Goal: Navigation & Orientation: Find specific page/section

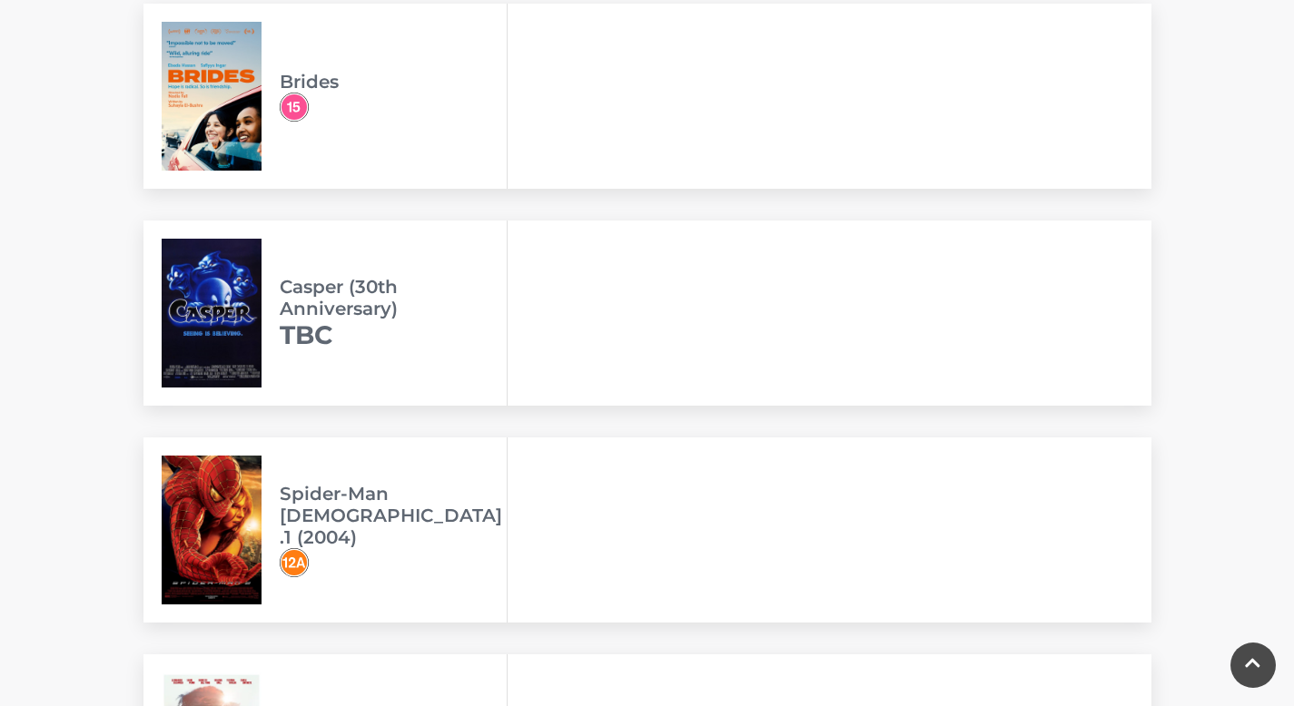
scroll to position [1424, 0]
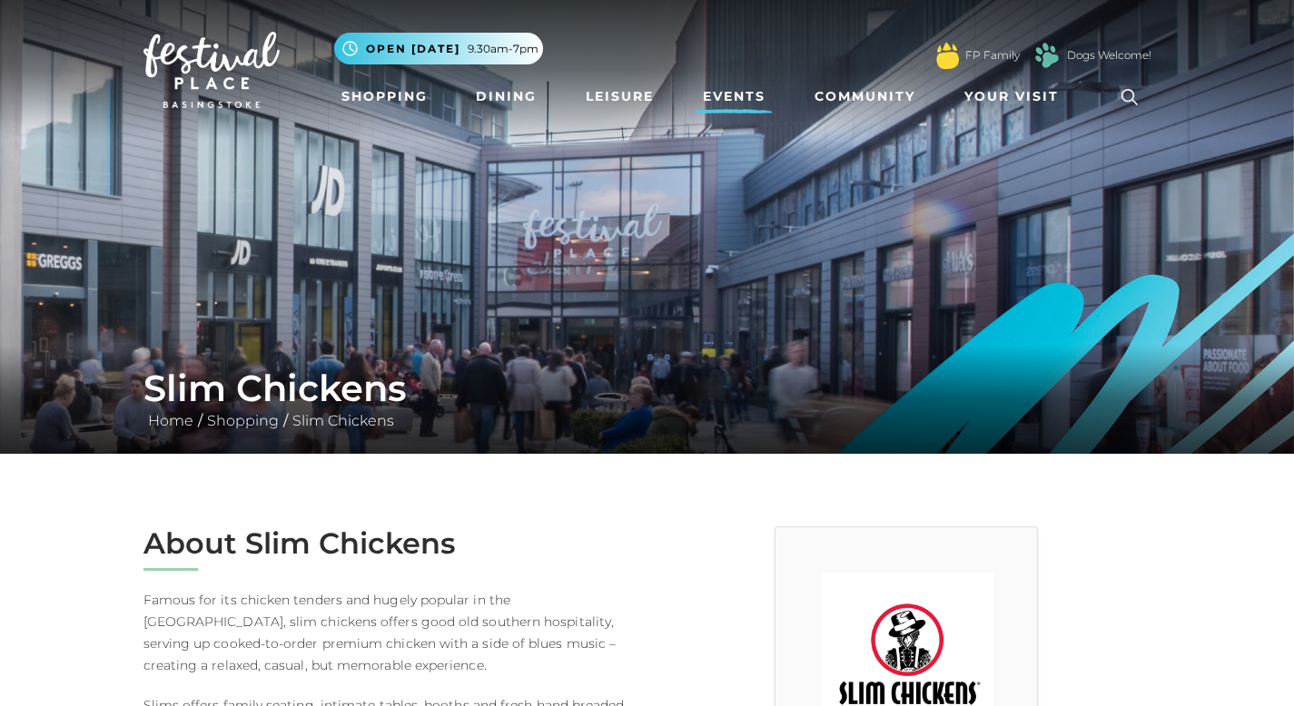
click at [749, 96] on link "Events" at bounding box center [733, 97] width 77 height 34
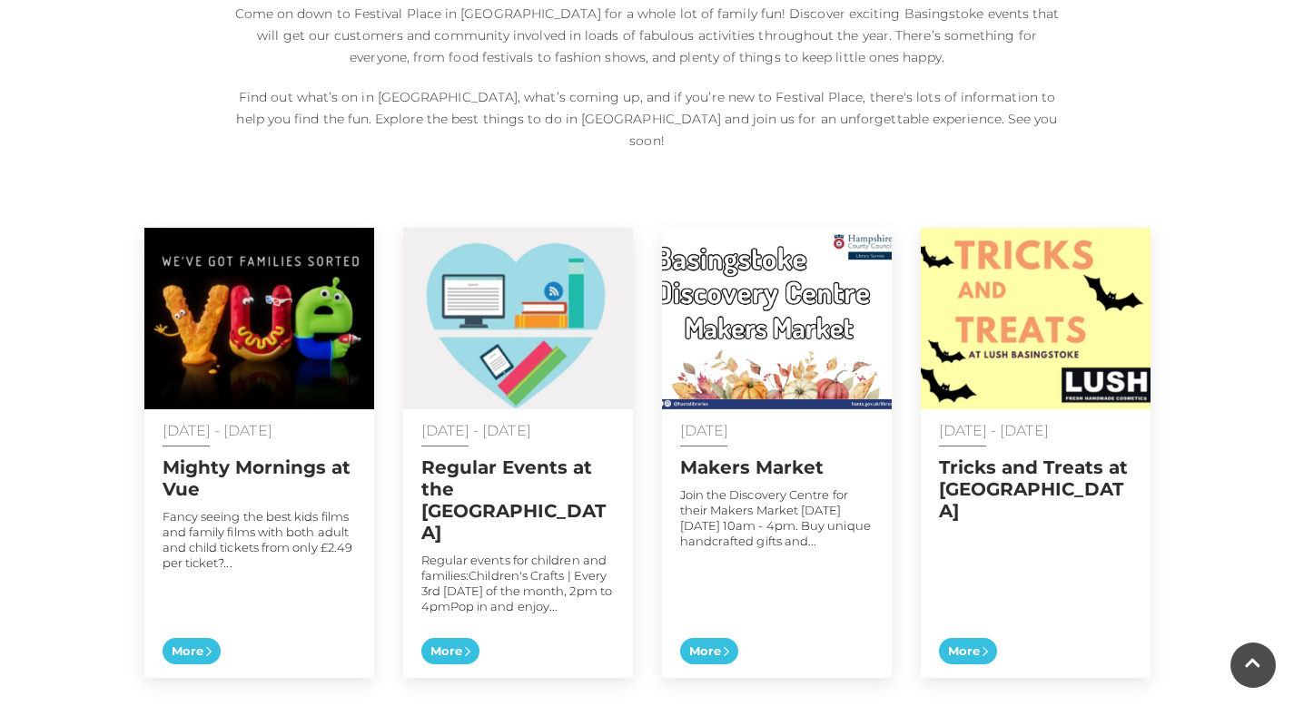
scroll to position [874, 0]
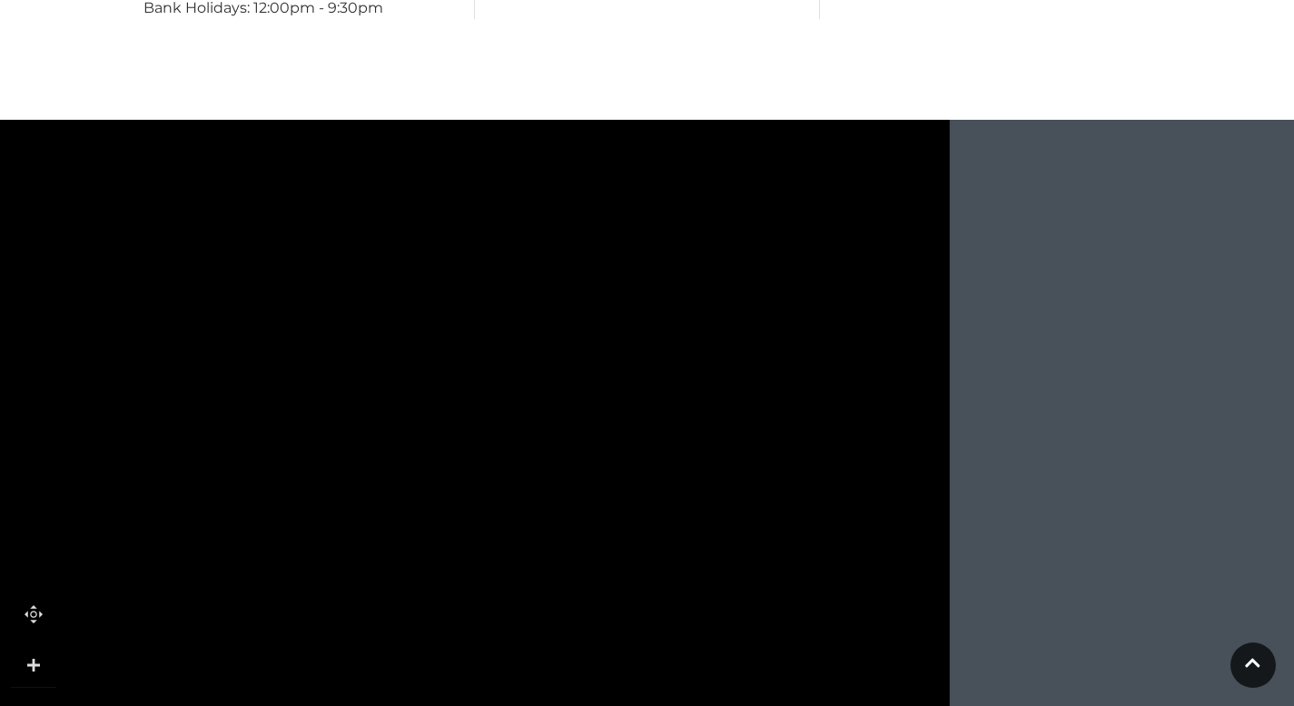
scroll to position [1541, 0]
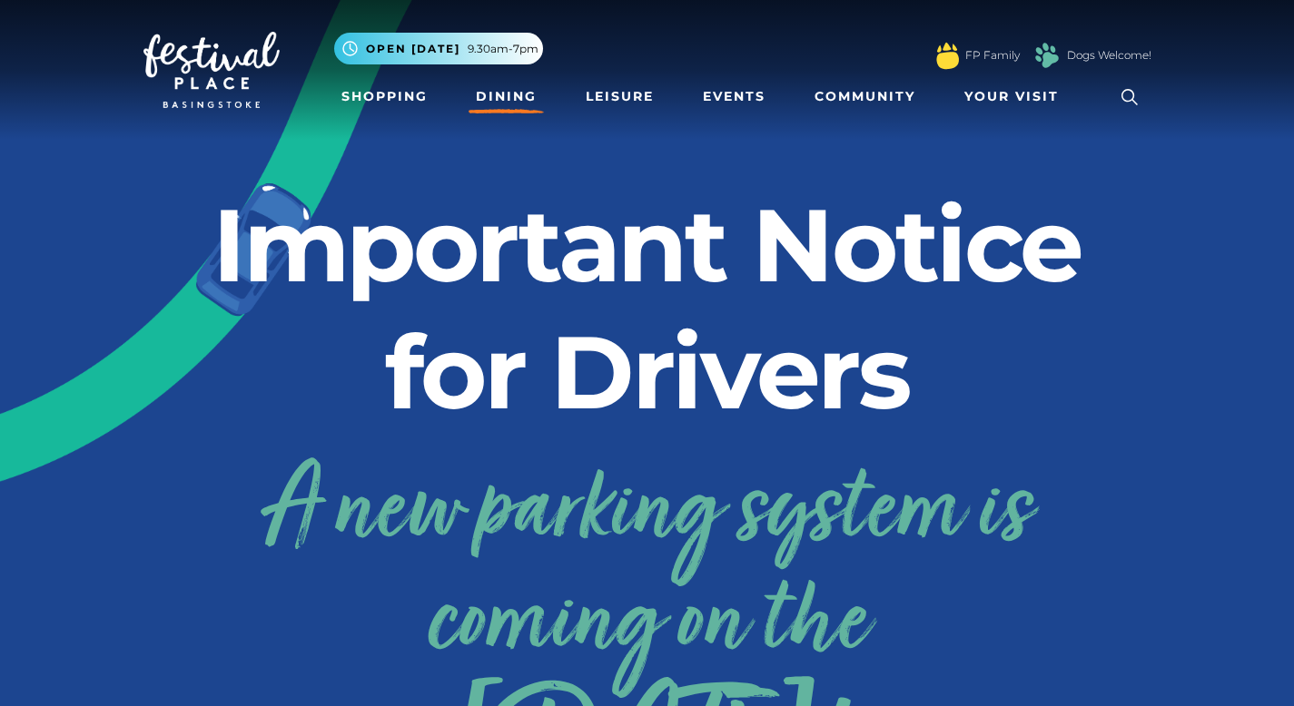
click at [507, 94] on link "Dining" at bounding box center [505, 97] width 75 height 34
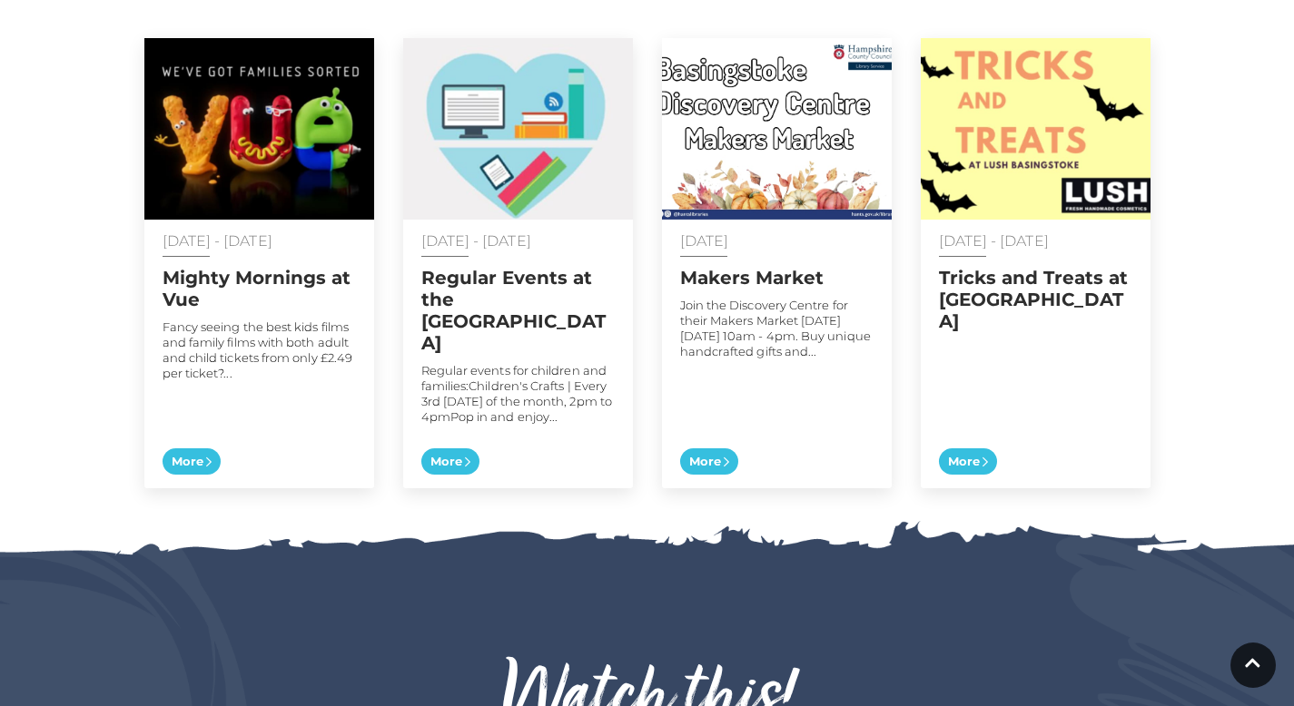
scroll to position [992, 0]
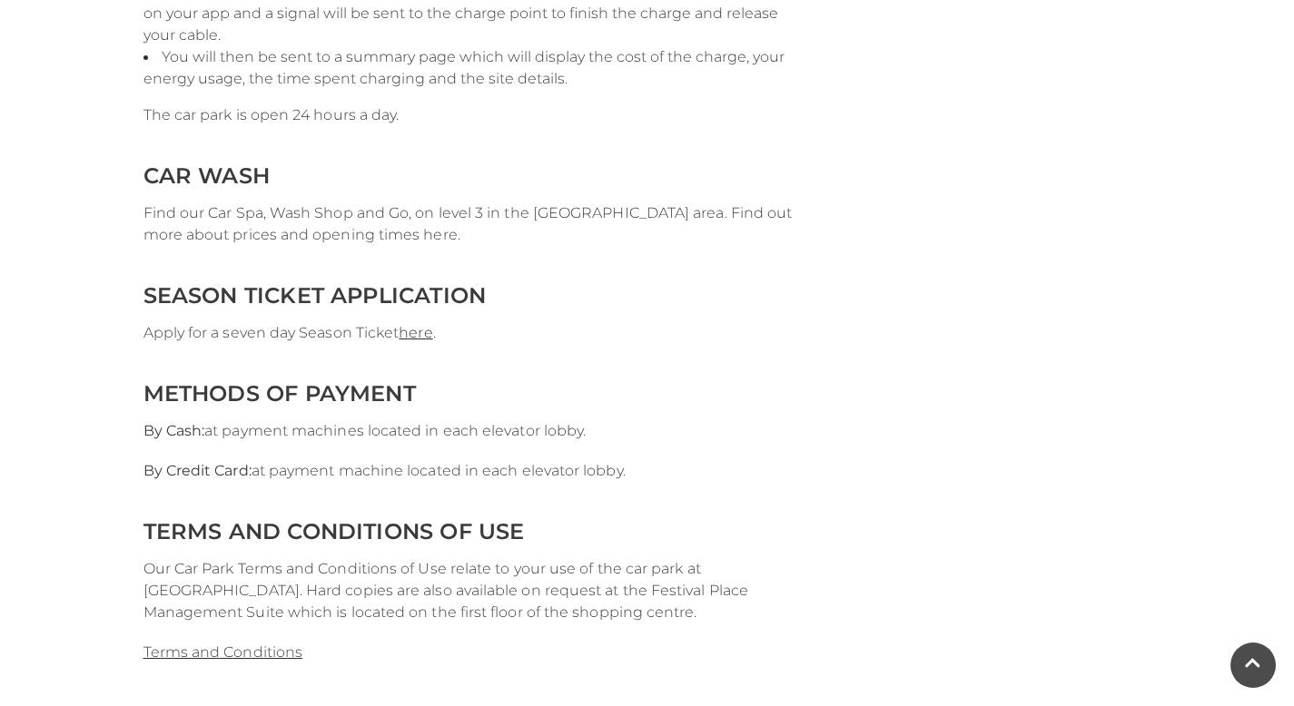
scroll to position [3787, 0]
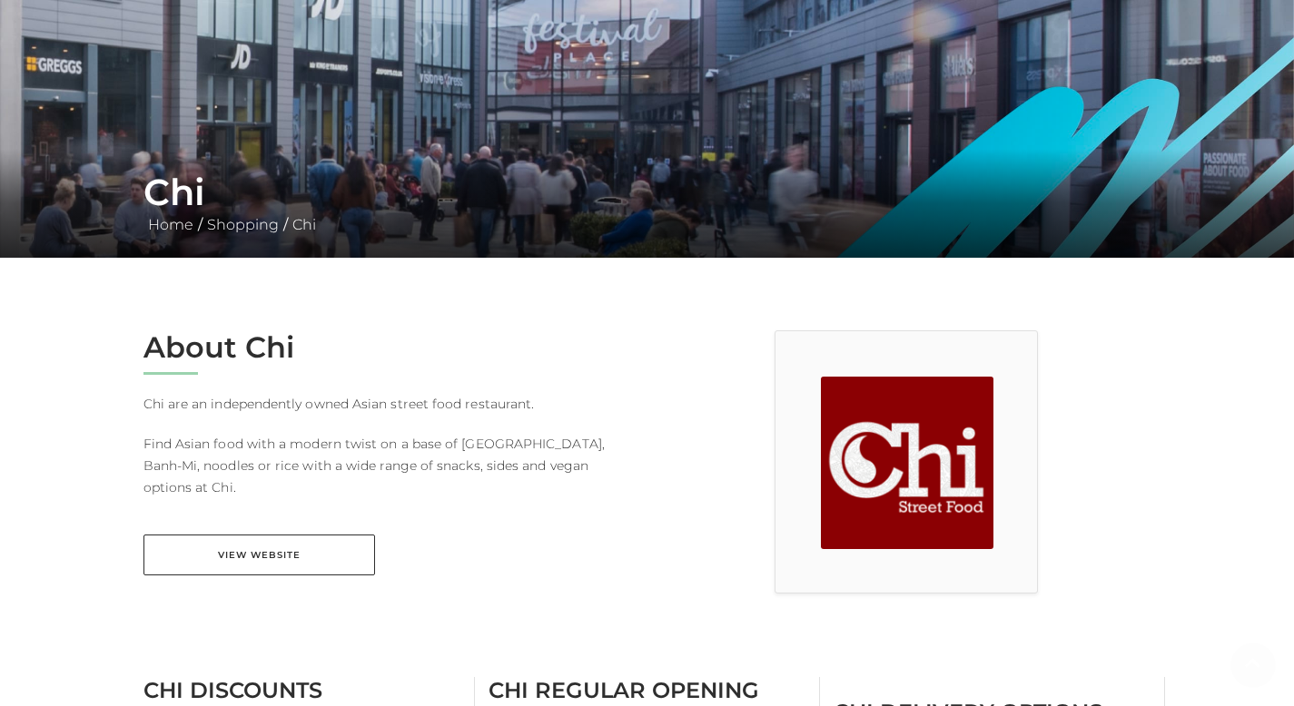
scroll to position [271, 0]
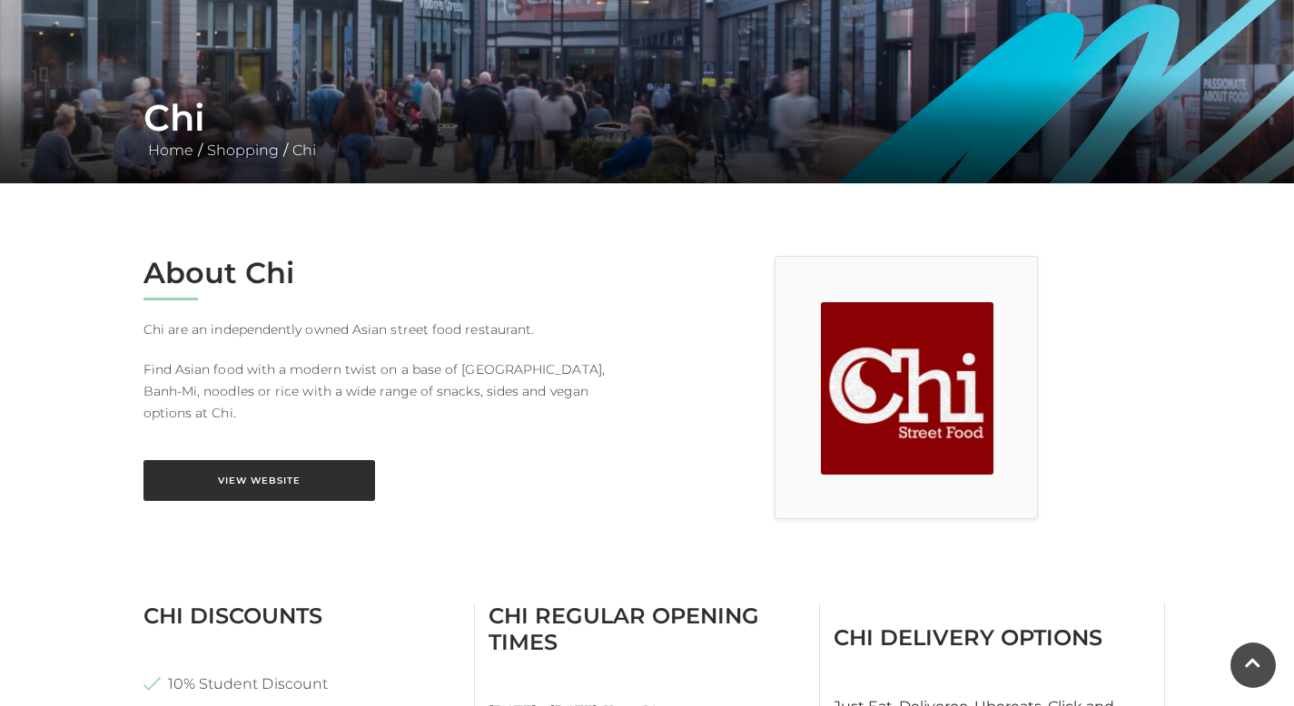
click at [293, 462] on link "View Website" at bounding box center [258, 480] width 231 height 41
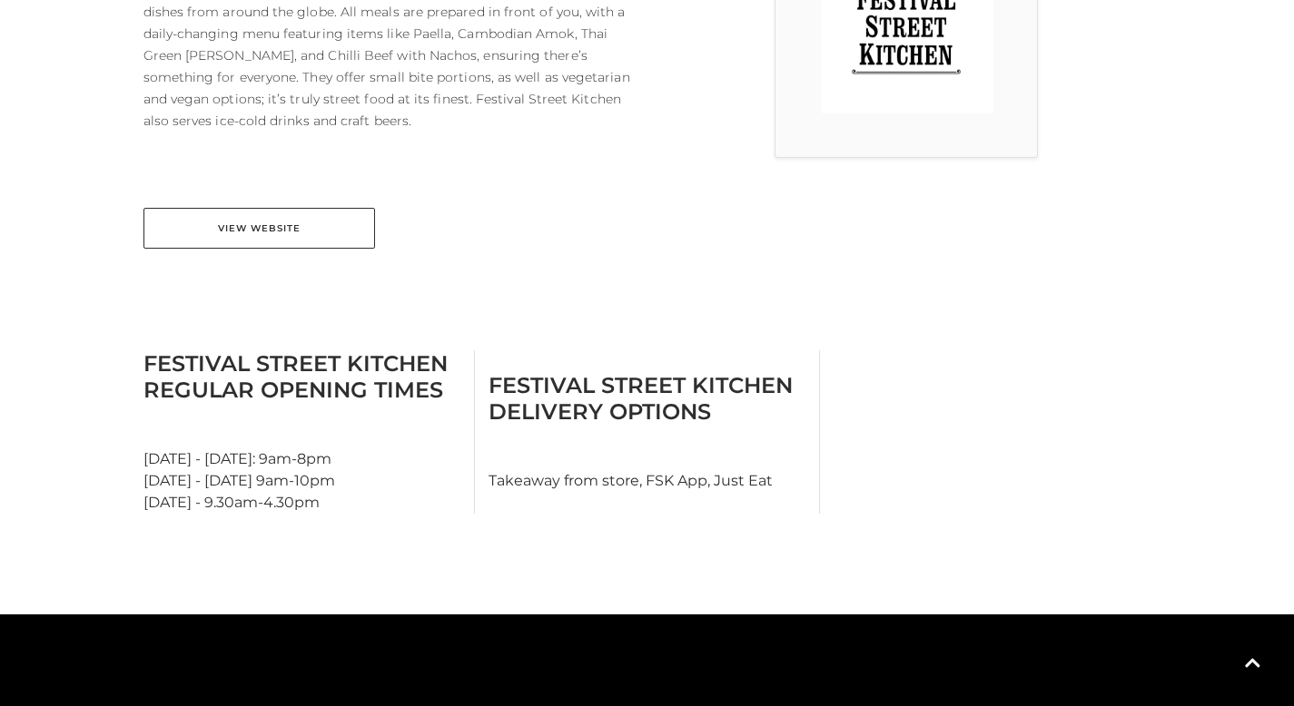
scroll to position [615, 0]
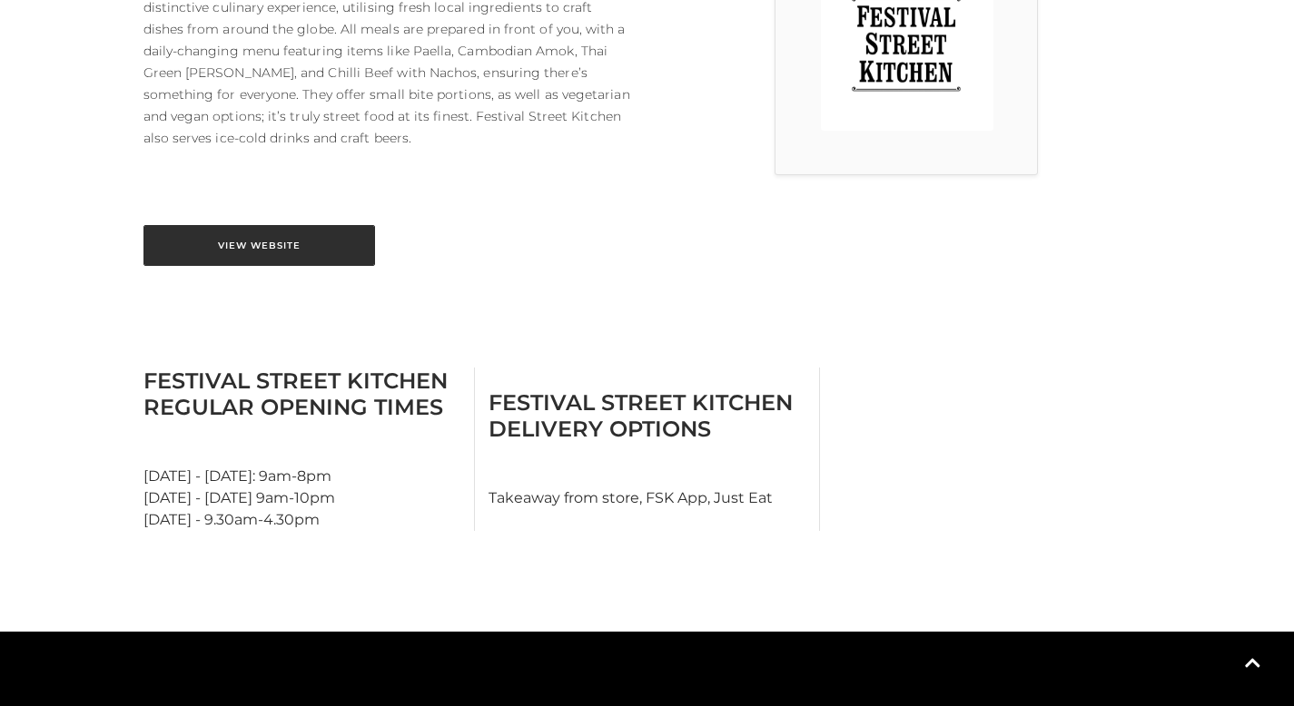
click at [310, 240] on link "View Website" at bounding box center [258, 245] width 231 height 41
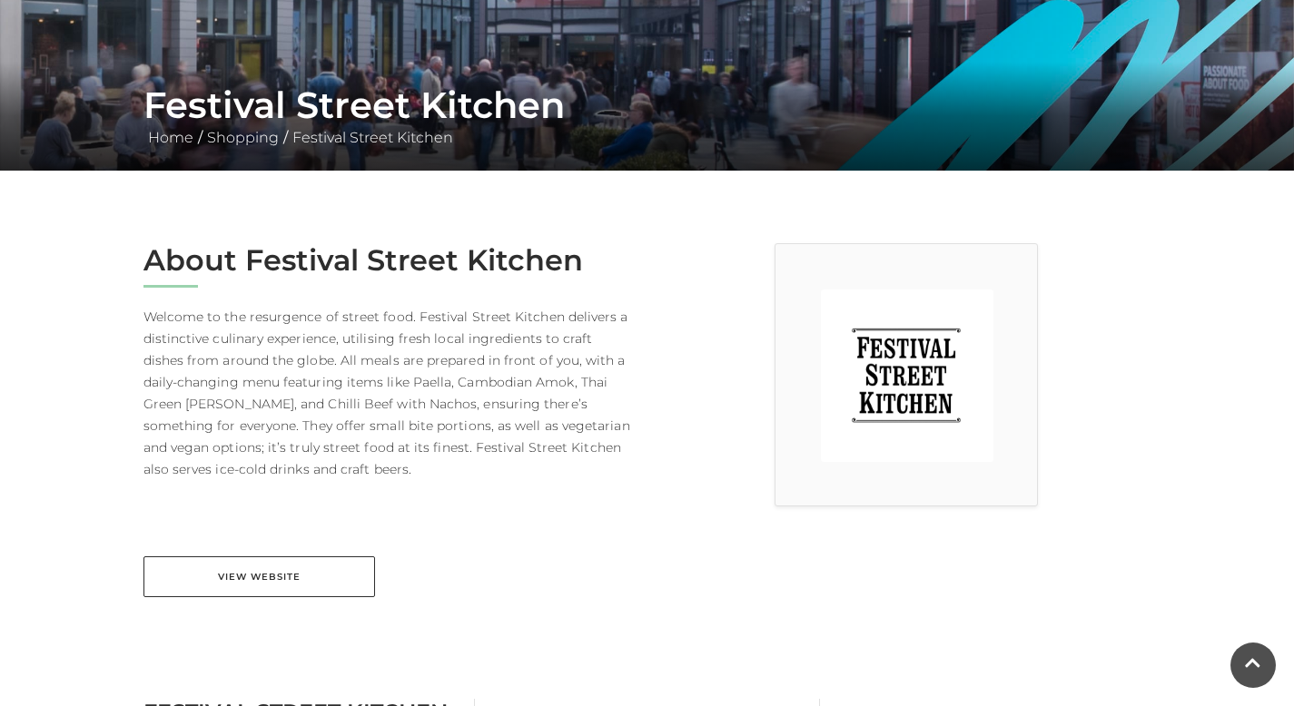
scroll to position [11, 0]
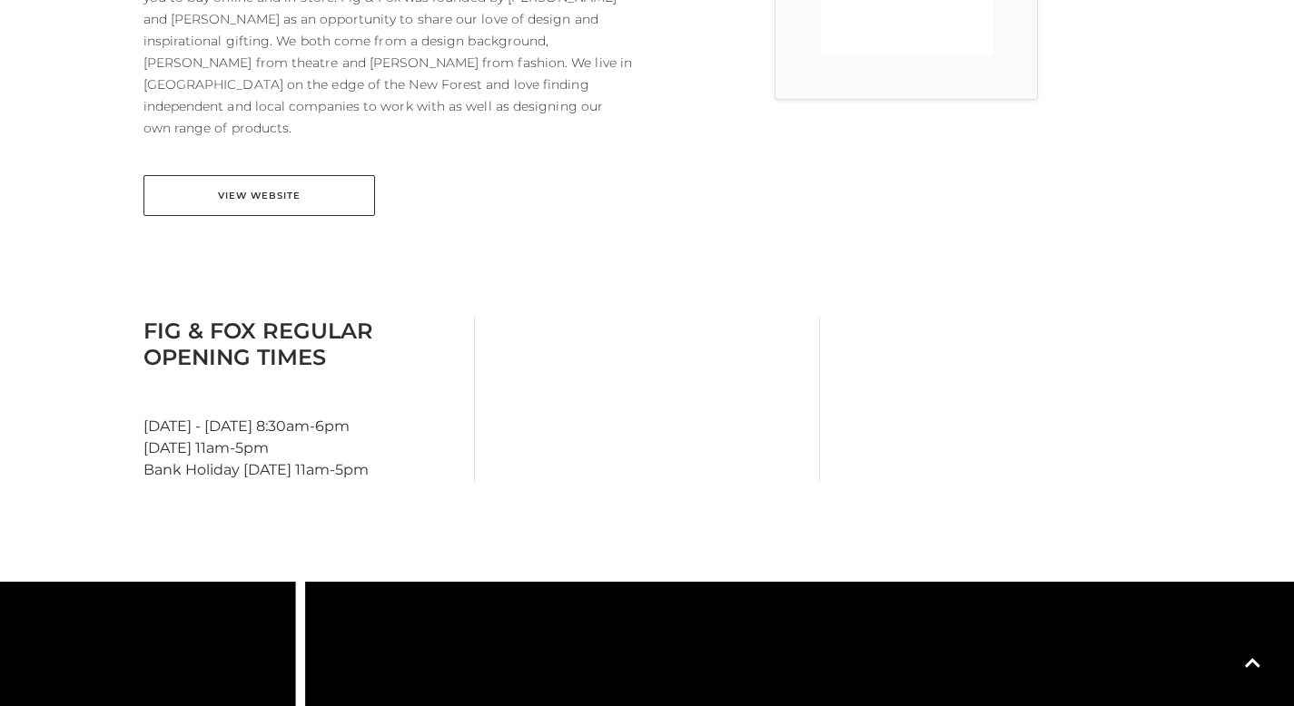
scroll to position [737, 0]
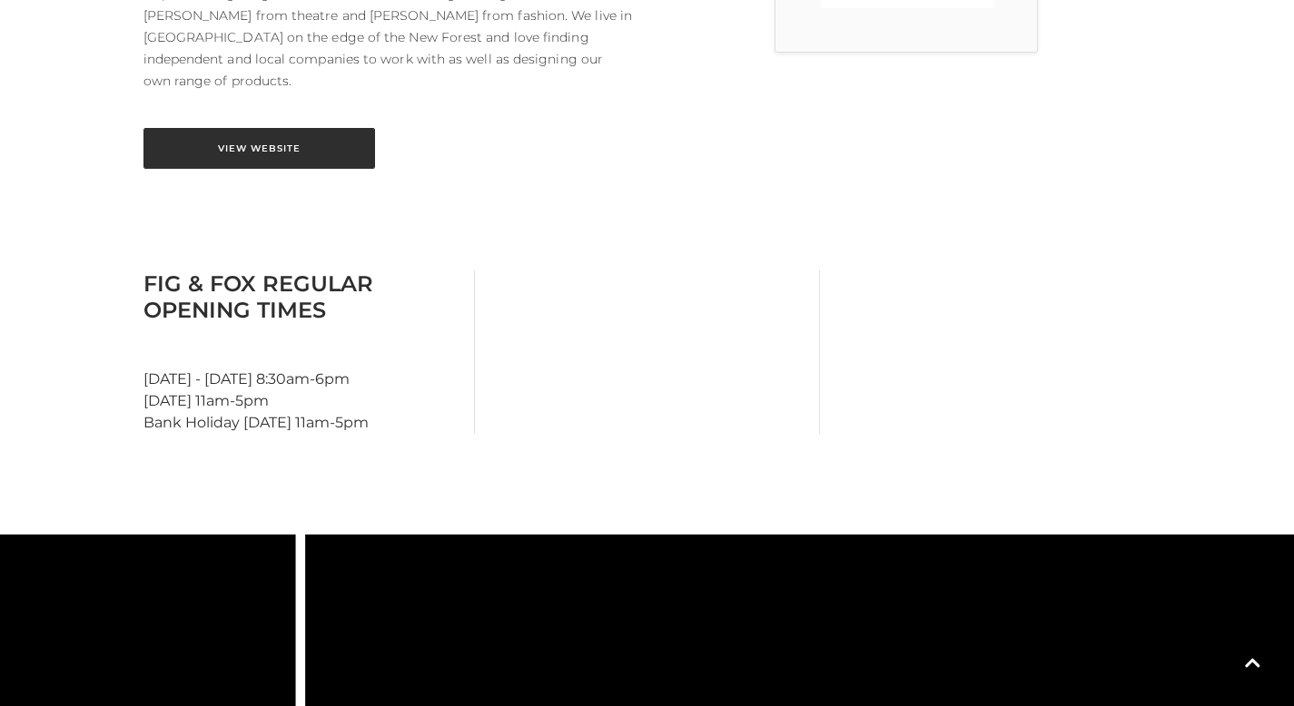
click at [284, 128] on link "View Website" at bounding box center [258, 148] width 231 height 41
